Goal: Information Seeking & Learning: Learn about a topic

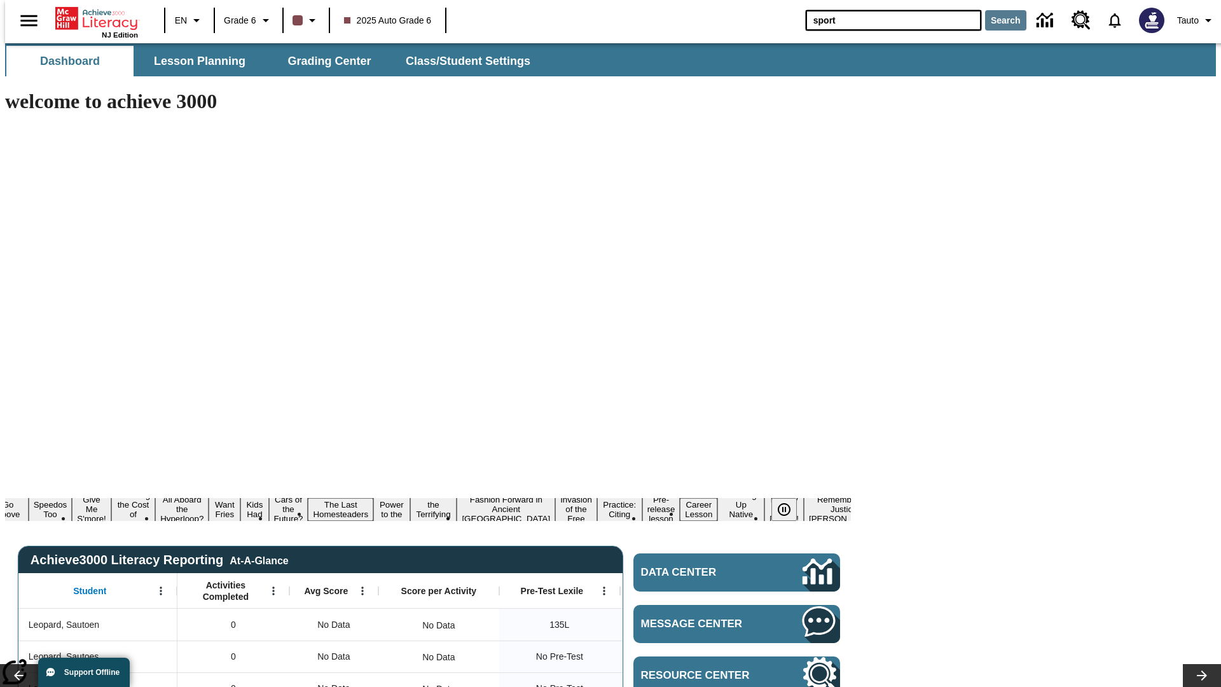
type input "sport"
click at [998, 20] on button "Search" at bounding box center [1005, 20] width 41 height 20
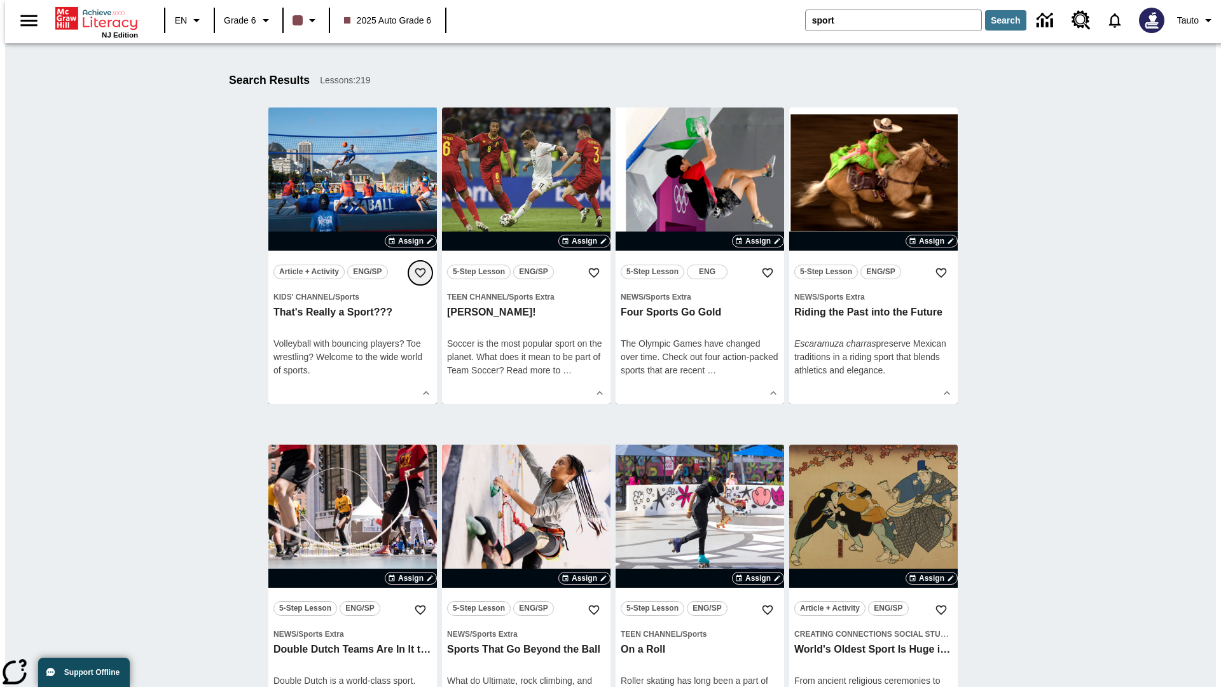
click at [420, 273] on icon "Add to Favorites" at bounding box center [420, 272] width 13 height 13
